Goal: Transaction & Acquisition: Purchase product/service

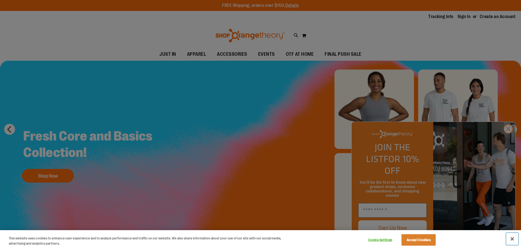
click at [513, 239] on button "Close" at bounding box center [512, 239] width 12 height 12
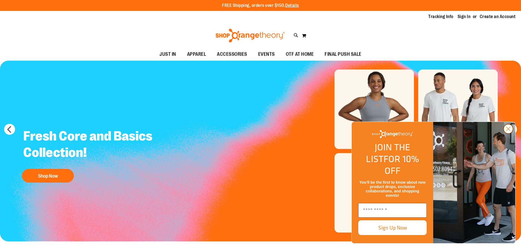
click at [510, 133] on circle "Close dialog" at bounding box center [508, 128] width 9 height 9
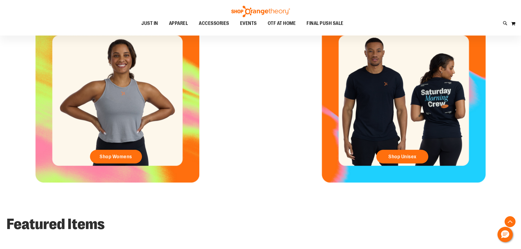
scroll to position [218, 0]
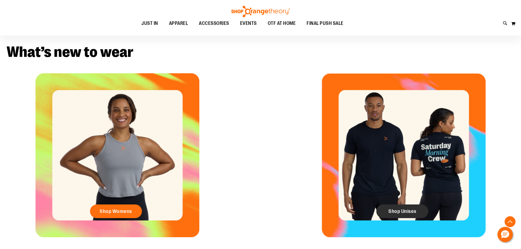
click at [405, 211] on span "Shop Unisex" at bounding box center [402, 211] width 28 height 6
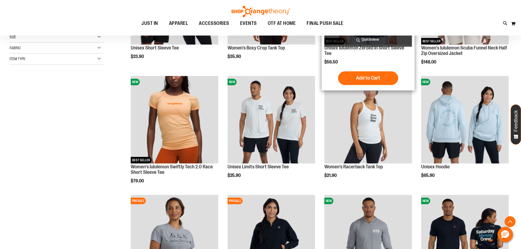
scroll to position [164, 0]
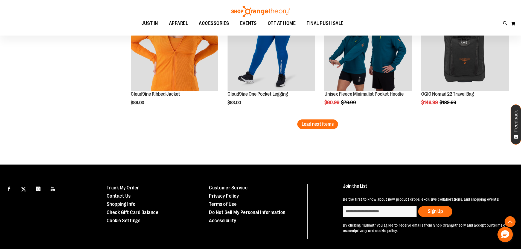
scroll to position [1066, 0]
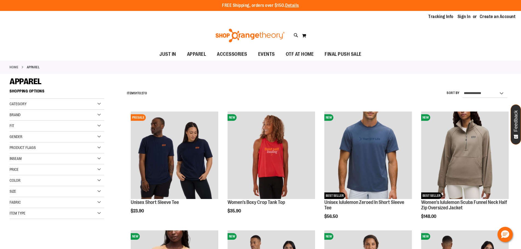
click at [101, 127] on div "Fit" at bounding box center [57, 126] width 95 height 11
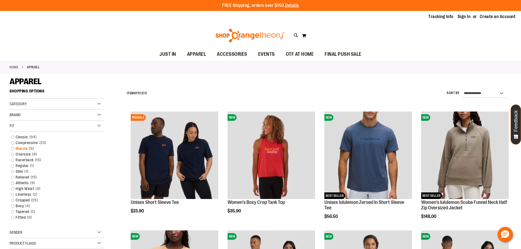
click at [13, 149] on link "Muscle 5 items" at bounding box center [53, 149] width 91 height 6
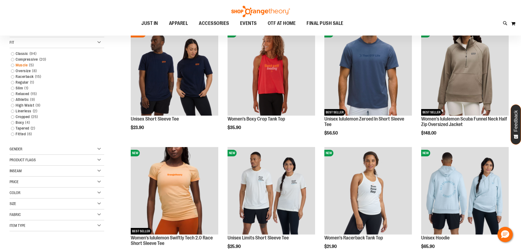
scroll to position [86, 0]
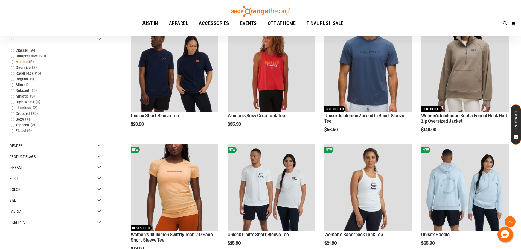
click at [13, 62] on link "Muscle 5 items" at bounding box center [53, 62] width 91 height 6
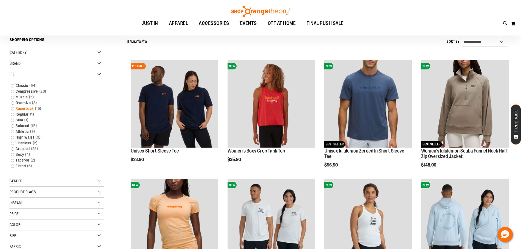
scroll to position [51, 0]
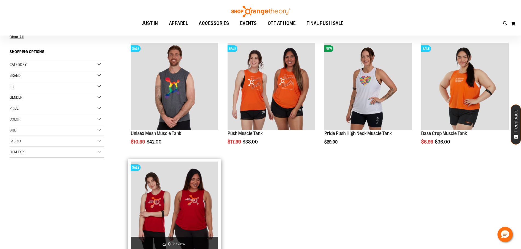
scroll to position [78, 0]
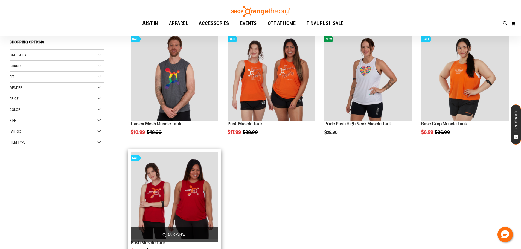
click at [191, 191] on img "product" at bounding box center [174, 195] width 87 height 87
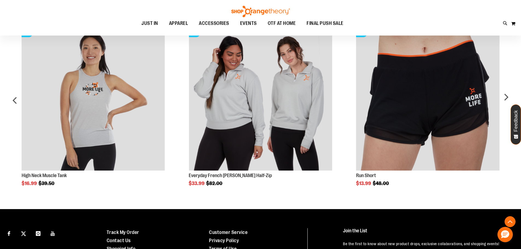
scroll to position [383, 0]
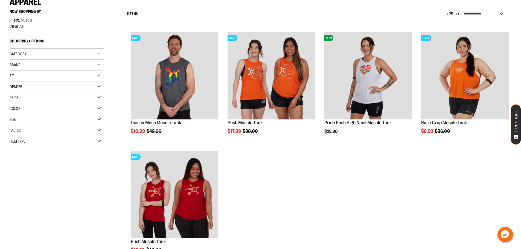
scroll to position [78, 0]
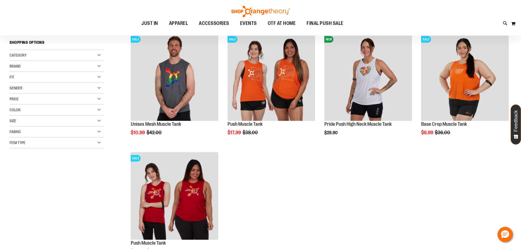
click at [98, 87] on div "Gender" at bounding box center [57, 88] width 95 height 11
click at [19, 106] on link "Unisex 1 item" at bounding box center [53, 105] width 91 height 6
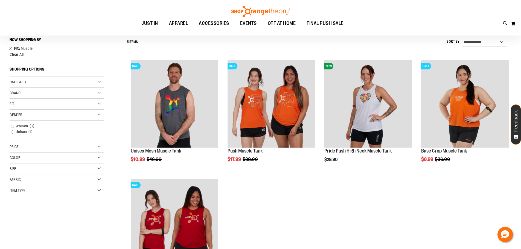
scroll to position [51, 0]
click at [13, 133] on link "Unisex 1 item" at bounding box center [53, 132] width 91 height 6
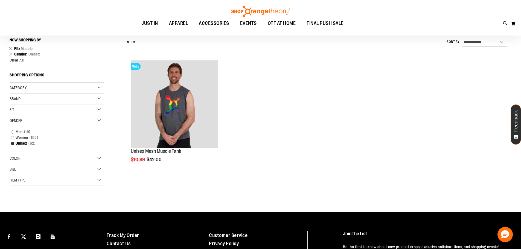
click at [100, 110] on div "Fit" at bounding box center [57, 109] width 95 height 11
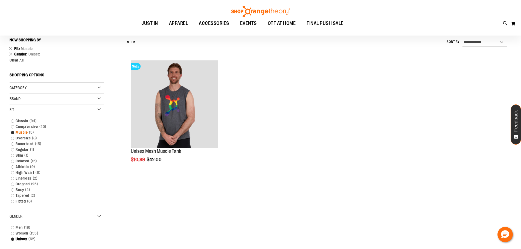
click at [12, 133] on link "Muscle 5 items" at bounding box center [53, 133] width 91 height 6
click at [13, 145] on link "Racerback 15 items" at bounding box center [53, 144] width 91 height 6
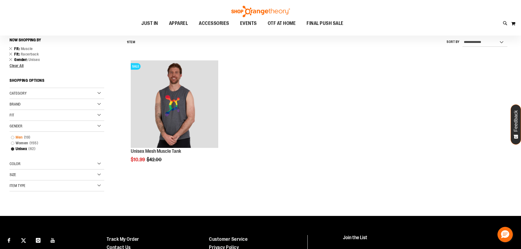
click at [11, 137] on link "Men 19 items" at bounding box center [53, 138] width 91 height 6
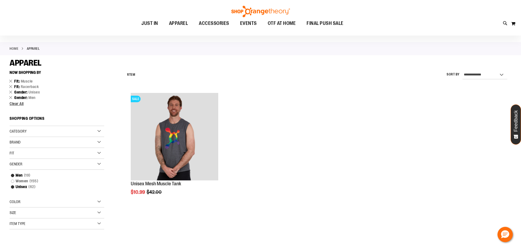
scroll to position [27, 0]
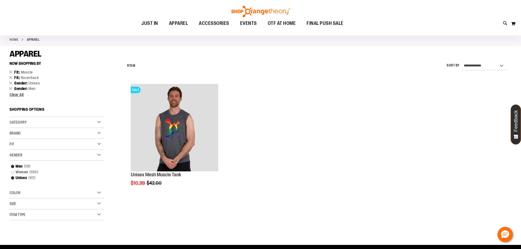
click at [98, 143] on div "Fit" at bounding box center [57, 144] width 95 height 11
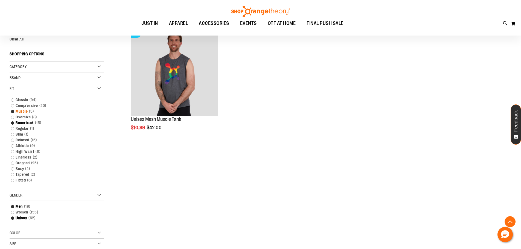
scroll to position [82, 0]
click at [12, 112] on link "Muscle 5 items" at bounding box center [53, 112] width 91 height 6
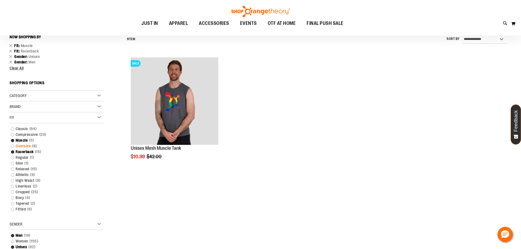
scroll to position [51, 0]
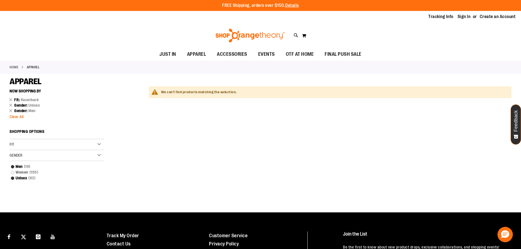
click at [14, 117] on span "Clear All" at bounding box center [17, 117] width 14 height 4
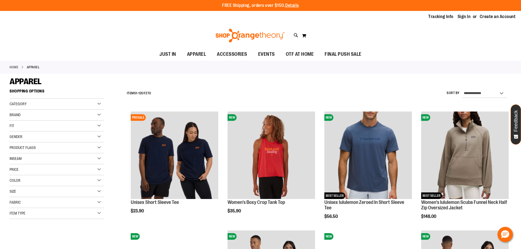
click at [99, 136] on div "Gender" at bounding box center [57, 137] width 95 height 11
click at [13, 148] on link "Men 19 items" at bounding box center [53, 148] width 91 height 6
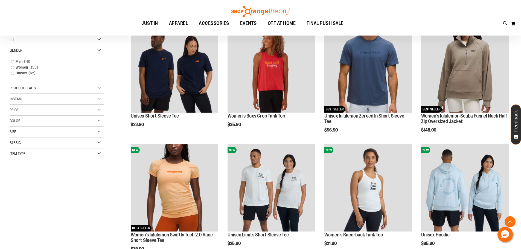
scroll to position [86, 0]
click at [17, 62] on link "Men 19 items" at bounding box center [53, 62] width 91 height 6
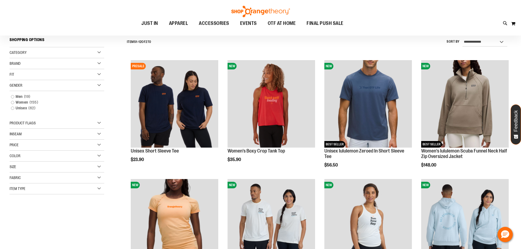
scroll to position [51, 0]
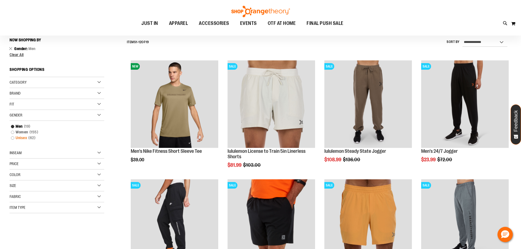
click at [25, 139] on link "Unisex 62 items" at bounding box center [53, 138] width 91 height 6
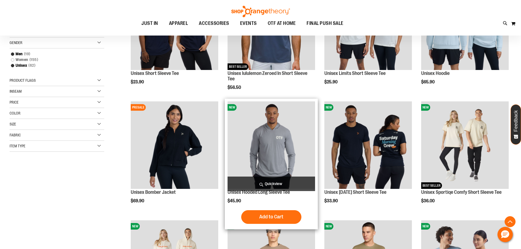
scroll to position [160, 0]
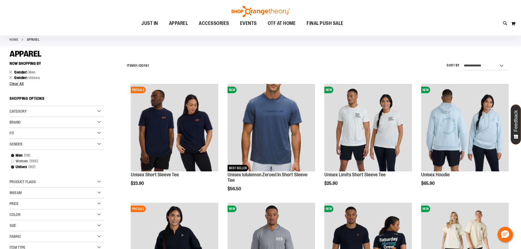
scroll to position [24, 0]
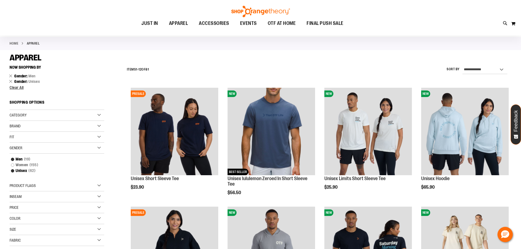
click at [98, 115] on div "Category" at bounding box center [57, 115] width 95 height 11
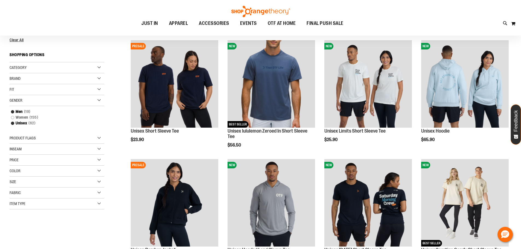
scroll to position [78, 0]
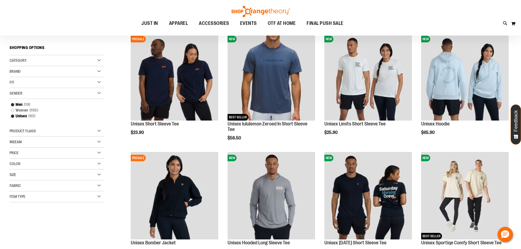
click at [100, 131] on div "Product Flags" at bounding box center [57, 131] width 95 height 11
click at [100, 154] on div "Price" at bounding box center [57, 153] width 95 height 11
click at [99, 198] on div "Item Type" at bounding box center [57, 196] width 95 height 11
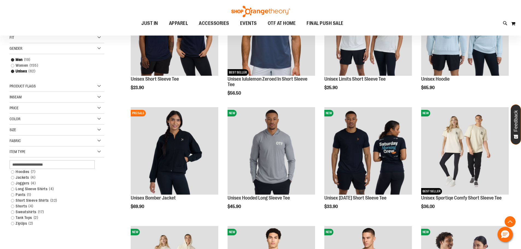
scroll to position [133, 0]
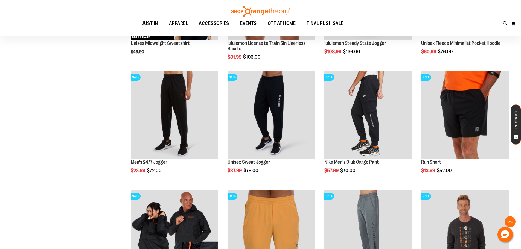
scroll to position [516, 0]
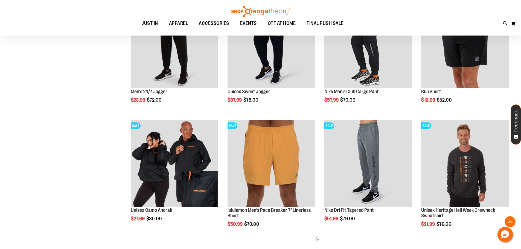
scroll to position [598, 0]
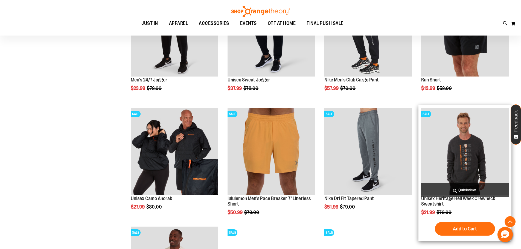
click at [468, 154] on img "product" at bounding box center [464, 151] width 87 height 87
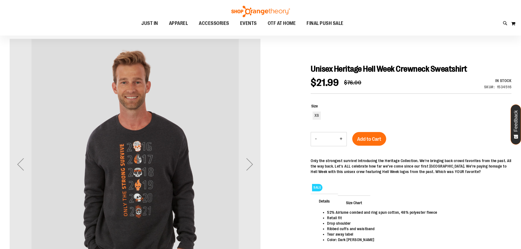
scroll to position [54, 0]
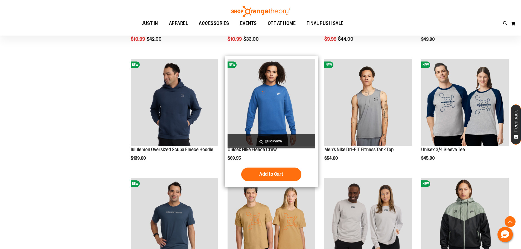
scroll to position [547, 0]
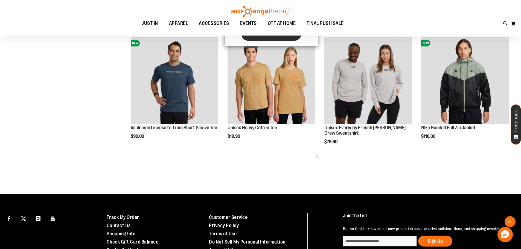
scroll to position [683, 0]
